Goal: Task Accomplishment & Management: Complete application form

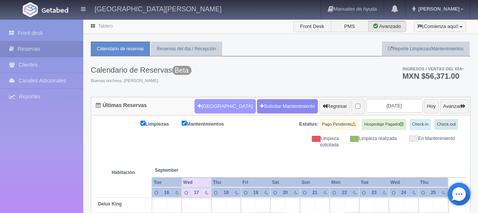
click at [214, 106] on button "[GEOGRAPHIC_DATA]" at bounding box center [225, 106] width 61 height 14
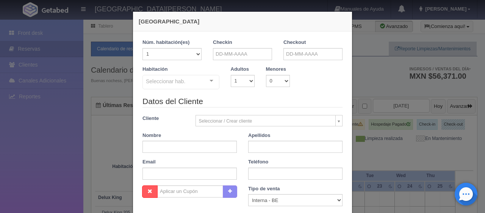
checkbox input "false"
click at [223, 46] on div "Checkin" at bounding box center [242, 49] width 59 height 21
click at [224, 52] on input "text" at bounding box center [242, 54] width 59 height 12
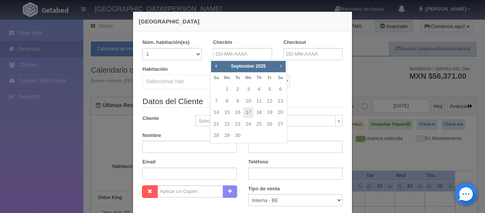
click at [278, 65] on span "Next" at bounding box center [281, 66] width 6 height 6
click at [280, 111] on link "18" at bounding box center [280, 112] width 10 height 11
type input "18-10-2025"
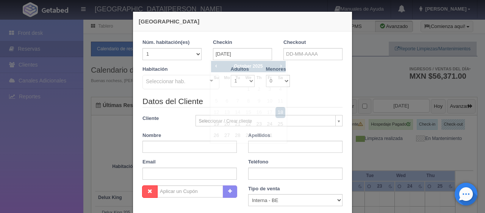
checkbox input "false"
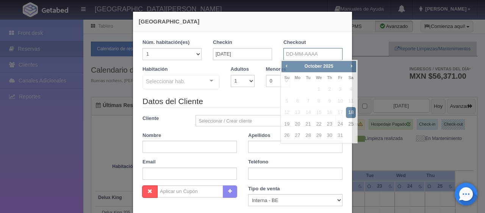
click at [288, 53] on input "text" at bounding box center [312, 54] width 59 height 12
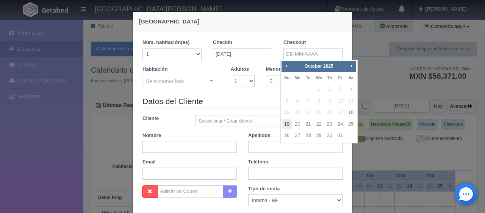
click at [287, 125] on link "19" at bounding box center [287, 124] width 10 height 11
type input "19-10-2025"
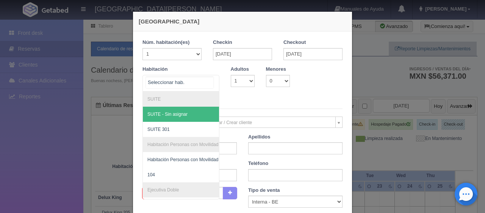
click at [209, 86] on div at bounding box center [211, 80] width 15 height 11
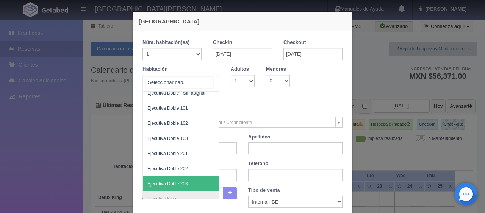
scroll to position [88, 0]
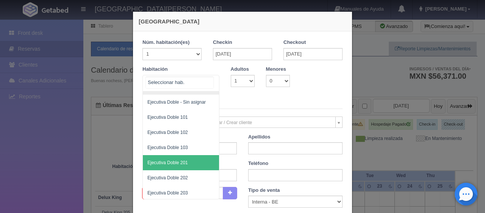
click at [201, 161] on span "Ejecutiva Doble 201" at bounding box center [206, 162] width 127 height 15
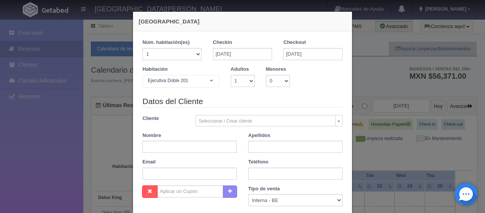
checkbox input "false"
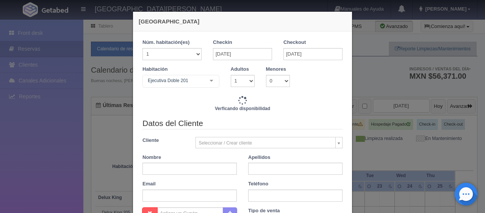
type input "1299.00"
checkbox input "false"
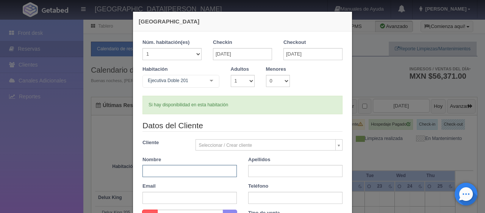
click at [200, 169] on input "text" at bounding box center [189, 171] width 94 height 12
click at [238, 175] on div "Nombre" at bounding box center [190, 166] width 106 height 21
click at [189, 170] on input "text" at bounding box center [189, 171] width 94 height 12
type input "Victor Mauel"
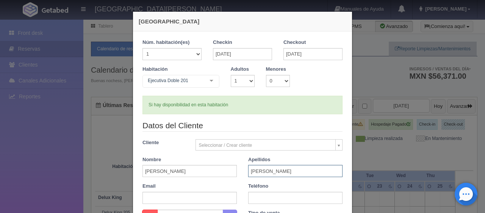
type input "Gutierrez"
click at [258, 198] on input "text" at bounding box center [295, 198] width 94 height 12
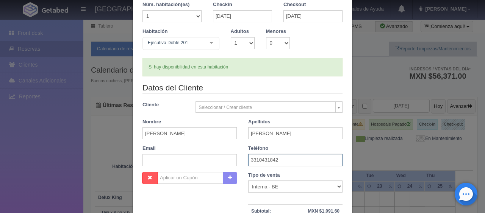
type input "3310431842"
click at [256, 183] on select "Correo Electronico Interna - BE Llamada OTA Externa Otro WALK IN" at bounding box center [295, 187] width 94 height 12
select select "phone"
click at [248, 181] on select "Correo Electronico Interna - BE Llamada OTA Externa Otro WALK IN" at bounding box center [295, 187] width 94 height 12
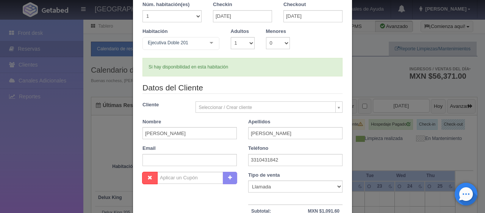
scroll to position [0, 0]
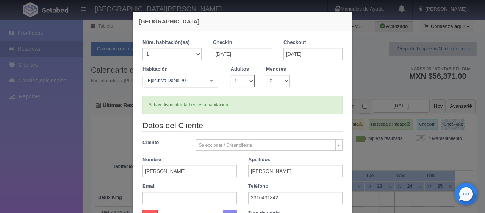
click at [245, 78] on select "1 2 3 4 5 6 7 8 9 10" at bounding box center [243, 81] width 24 height 12
select select "3"
click at [231, 75] on select "1 2 3 4 5 6 7 8 9 10" at bounding box center [243, 81] width 24 height 12
checkbox input "false"
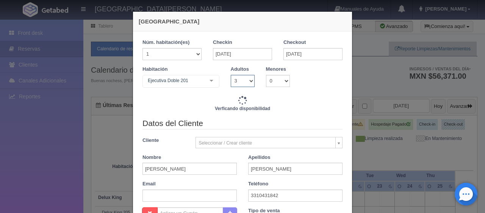
type input "1759.00"
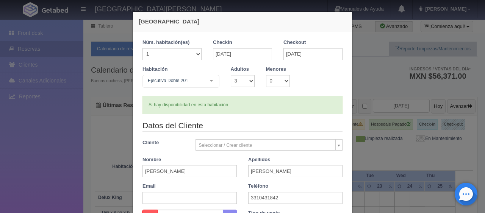
click at [242, 159] on div "Apellidos Gutierrez" at bounding box center [295, 166] width 106 height 21
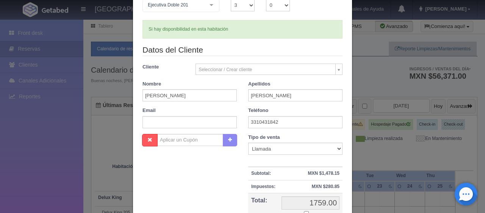
scroll to position [114, 0]
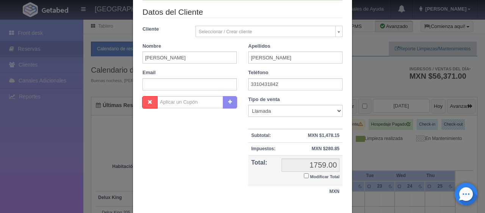
click at [236, 166] on div "Nombre Cupón : Descuentos : Tipo de venta Correo Electronico Interna - BE Llama…" at bounding box center [242, 151] width 211 height 110
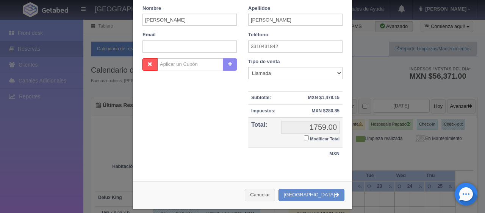
scroll to position [158, 0]
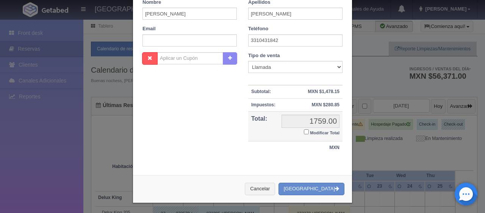
click at [304, 131] on input "Modificar Total" at bounding box center [306, 131] width 5 height 5
checkbox input "true"
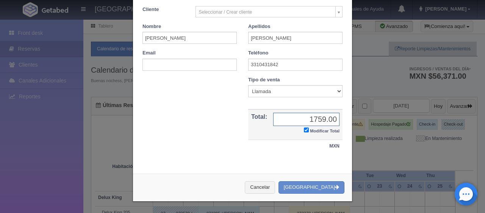
scroll to position [132, 0]
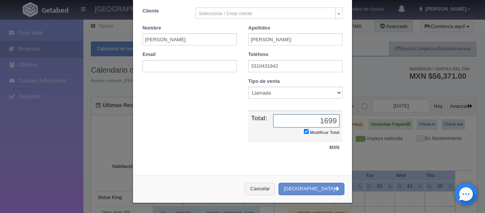
type input "1699.00"
click at [216, 144] on div "Nombre Cupón : Descuentos : Tipo de venta Correo Electronico Interna - BE Llama…" at bounding box center [242, 120] width 211 height 84
click at [317, 190] on button "[GEOGRAPHIC_DATA]" at bounding box center [311, 189] width 66 height 12
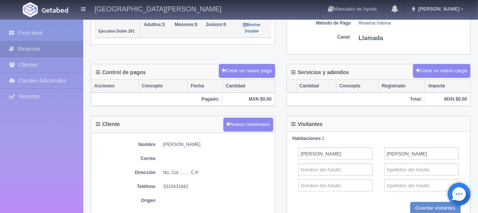
scroll to position [265, 0]
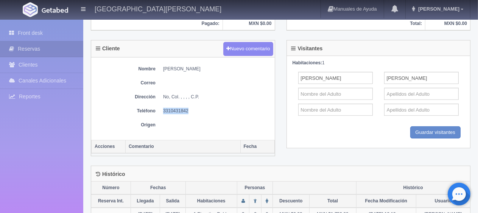
drag, startPoint x: 189, startPoint y: 107, endPoint x: 162, endPoint y: 105, distance: 27.0
click at [162, 105] on div "Nombre [PERSON_NAME] Correo Dirección No, Col. , , , , C.P. Teléfono [PHONE_NUM…" at bounding box center [183, 99] width 184 height 83
copy dd "3310431842"
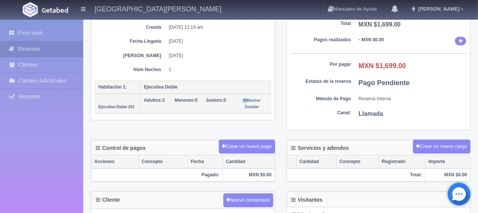
scroll to position [189, 0]
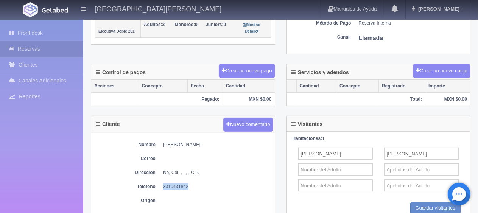
copy dd "3310431842"
click at [44, 34] on link "Front desk" at bounding box center [41, 33] width 83 height 16
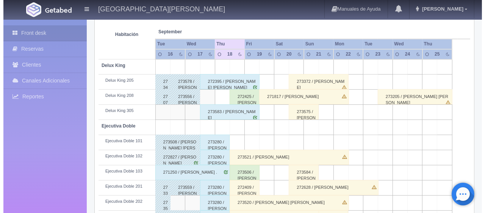
scroll to position [25, 0]
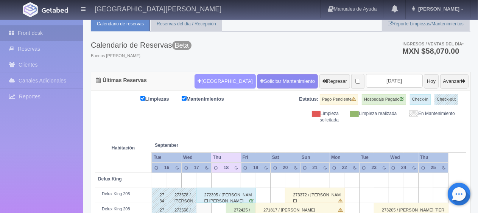
click at [210, 76] on button "[GEOGRAPHIC_DATA]" at bounding box center [225, 81] width 61 height 14
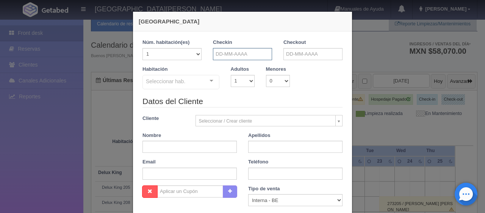
click at [236, 54] on input "text" at bounding box center [242, 54] width 59 height 12
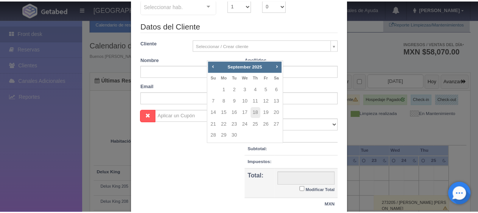
scroll to position [133, 0]
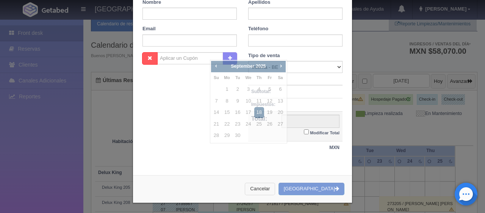
click at [267, 187] on button "Cancelar" at bounding box center [260, 189] width 30 height 12
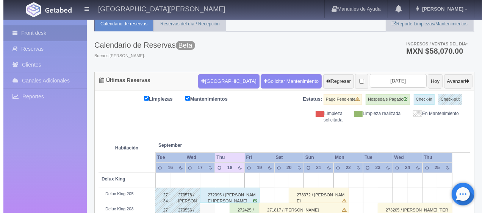
scroll to position [0, 0]
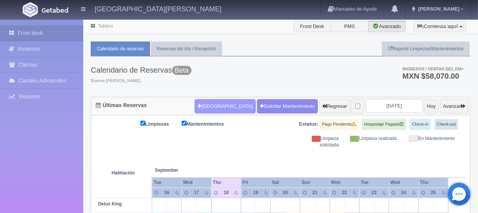
click at [212, 102] on button "[GEOGRAPHIC_DATA]" at bounding box center [225, 106] width 61 height 14
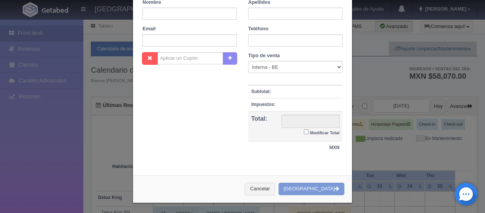
checkbox input "false"
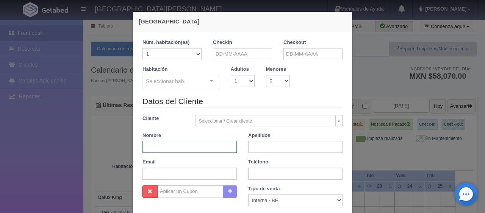
click at [183, 147] on input "text" at bounding box center [189, 147] width 94 height 12
type input "Jesus"
type input "Escobar"
click at [262, 176] on input "text" at bounding box center [295, 174] width 94 height 12
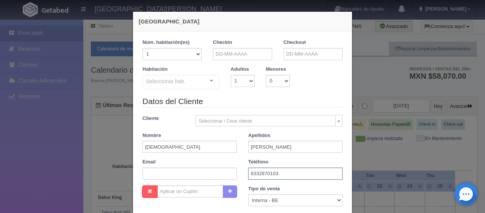
type input "8332870103"
click at [275, 196] on select "Correo Electronico Interna - BE Llamada OTA Externa Otro WALK IN" at bounding box center [295, 200] width 94 height 12
select select "walkin"
click at [248, 194] on select "Correo Electronico Interna - BE Llamada OTA Externa Otro WALK IN" at bounding box center [295, 200] width 94 height 12
click at [244, 54] on input "text" at bounding box center [242, 54] width 59 height 12
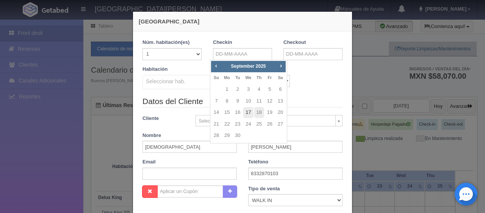
click at [248, 115] on link "17" at bounding box center [248, 112] width 10 height 11
type input "17-09-2025"
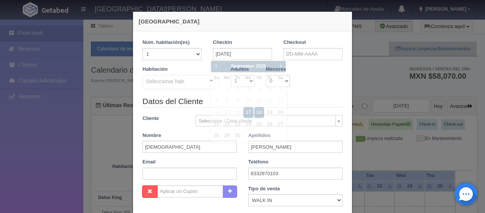
checkbox input "false"
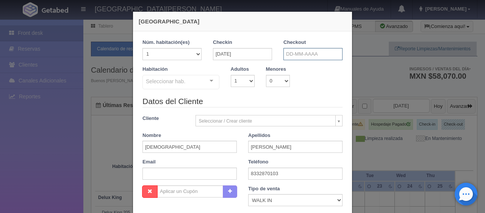
click at [298, 53] on input "text" at bounding box center [312, 54] width 59 height 12
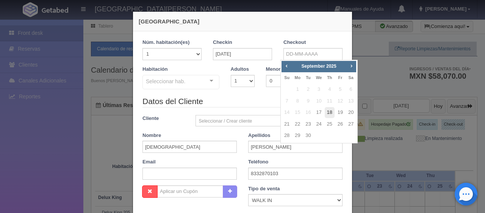
click at [332, 115] on link "18" at bounding box center [330, 112] width 10 height 11
type input "18-09-2025"
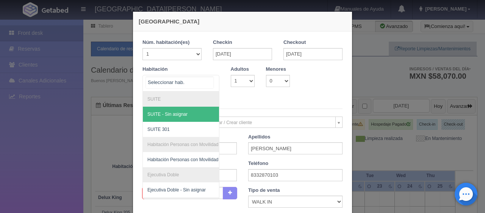
click at [207, 84] on div at bounding box center [211, 80] width 15 height 11
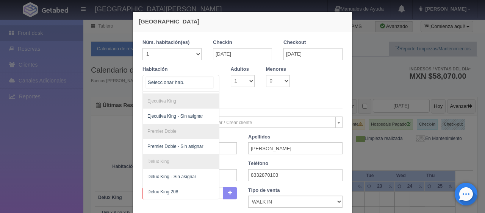
scroll to position [111, 0]
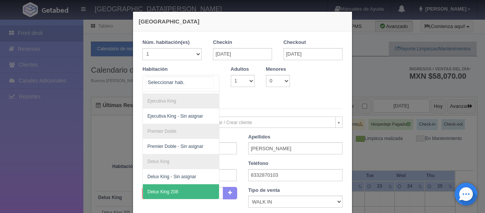
click at [187, 189] on span "Delux King 208" at bounding box center [206, 191] width 127 height 15
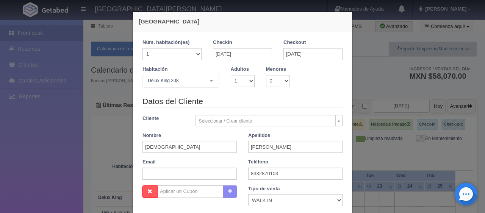
checkbox input "false"
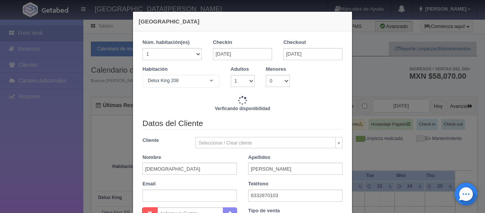
type input "1299.00"
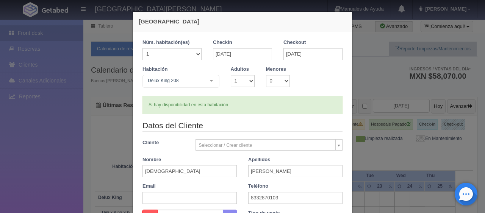
click at [233, 123] on legend "Datos del Cliente" at bounding box center [242, 126] width 200 height 12
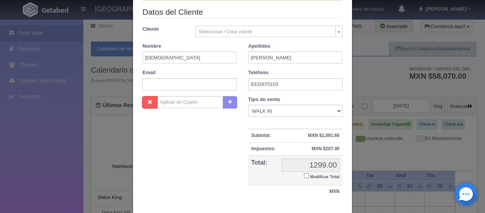
scroll to position [151, 0]
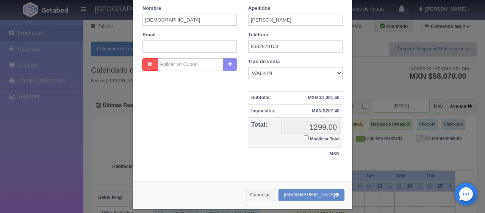
click at [304, 140] on label "Modificar Total" at bounding box center [322, 138] width 36 height 9
click at [304, 140] on input "Modificar Total" at bounding box center [306, 138] width 5 height 5
checkbox input "true"
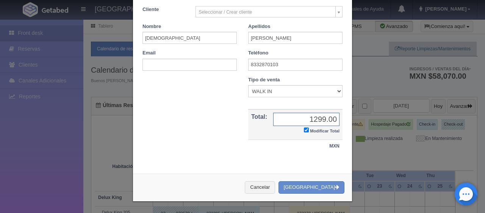
scroll to position [132, 0]
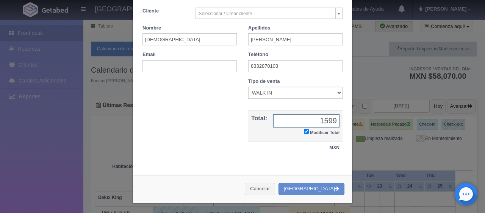
type input "1599.00"
click at [251, 157] on div "Nombre Cupón : Descuentos : Tipo de venta Correo Electronico Interna - BE Llama…" at bounding box center [242, 120] width 211 height 84
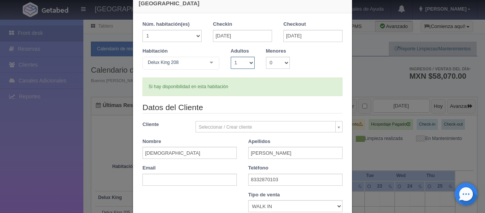
click at [232, 61] on select "1 2 3 4 5 6 7 8 9 10" at bounding box center [243, 63] width 24 height 12
click at [231, 57] on select "1 2 3 4 5 6 7 8 9 10" at bounding box center [243, 63] width 24 height 12
click at [234, 64] on select "1 2 3 4 5 6 7 8 9 10" at bounding box center [243, 63] width 24 height 12
select select "2"
click at [231, 57] on select "1 2 3 4 5 6 7 8 9 10" at bounding box center [243, 63] width 24 height 12
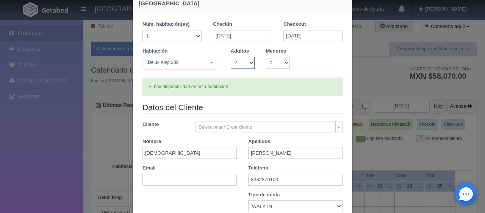
checkbox input "false"
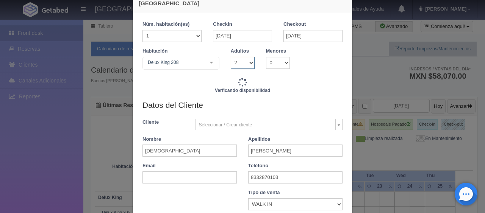
type input "1499.00"
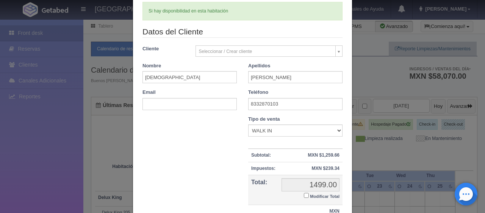
scroll to position [158, 0]
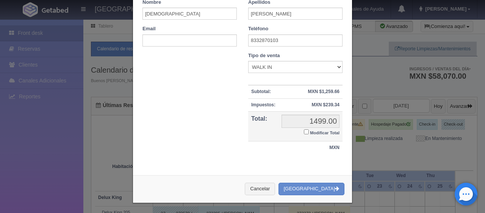
click at [304, 131] on input "Modificar Total" at bounding box center [306, 131] width 5 height 5
checkbox input "true"
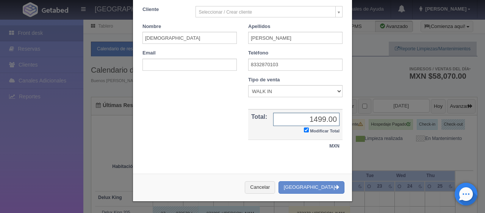
scroll to position [132, 0]
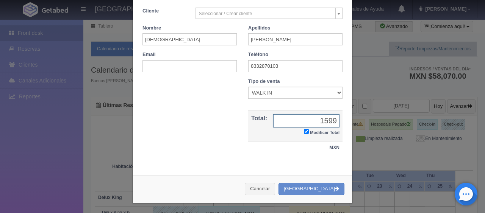
type input "1599.00"
click at [317, 186] on button "[GEOGRAPHIC_DATA]" at bounding box center [311, 189] width 66 height 12
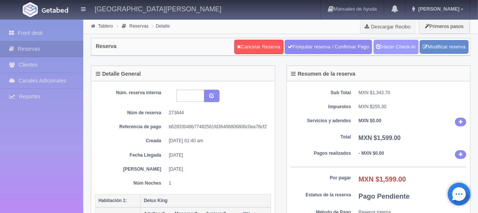
click at [386, 49] on link "Hacer Check-In" at bounding box center [396, 47] width 45 height 14
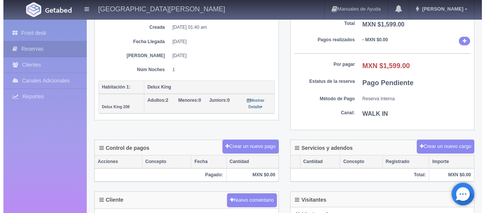
scroll to position [151, 0]
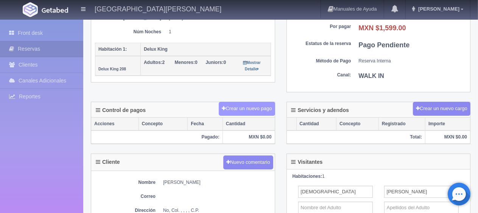
click at [259, 106] on button "Crear un nuevo pago" at bounding box center [247, 109] width 56 height 14
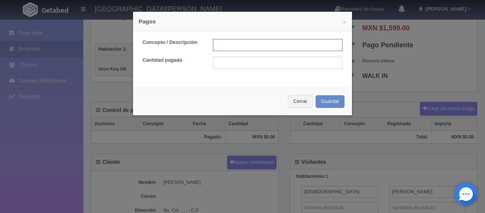
click at [241, 46] on input "text" at bounding box center [277, 45] width 129 height 12
type input "Total Tarjeta"
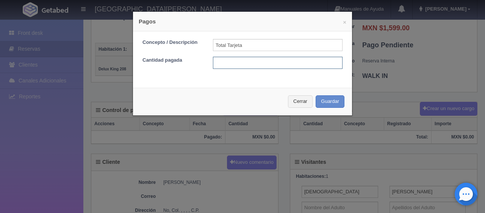
click at [259, 60] on input "text" at bounding box center [277, 63] width 129 height 12
type input "1599"
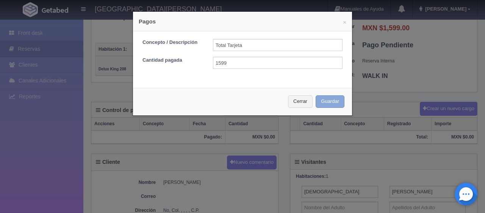
click at [323, 103] on button "Guardar" at bounding box center [329, 101] width 29 height 12
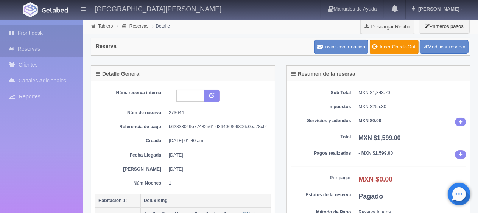
click at [59, 37] on link "Front desk" at bounding box center [41, 33] width 83 height 16
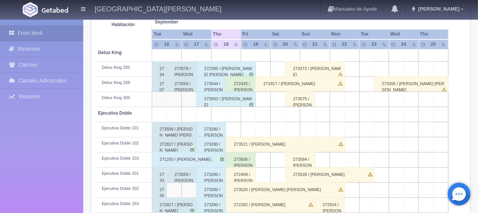
scroll to position [189, 0]
